Goal: Use online tool/utility: Utilize a website feature to perform a specific function

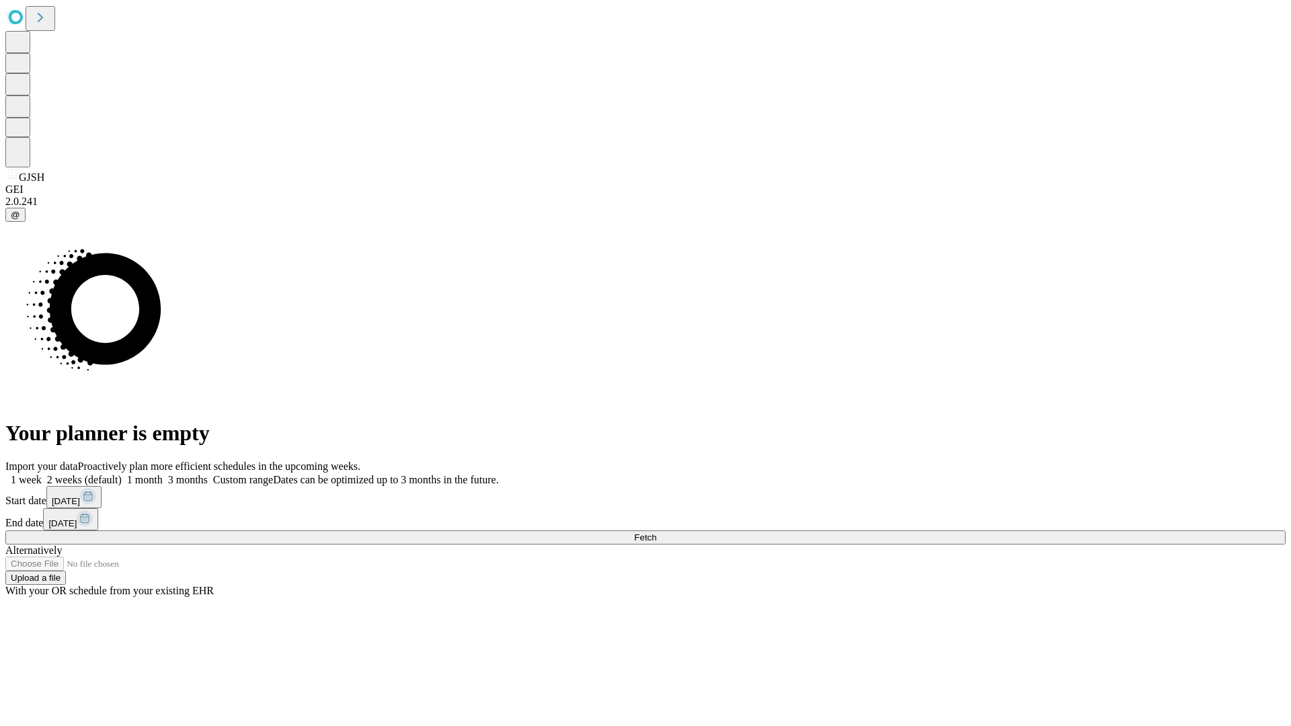
click at [656, 532] on span "Fetch" at bounding box center [645, 537] width 22 height 10
